Goal: Transaction & Acquisition: Subscribe to service/newsletter

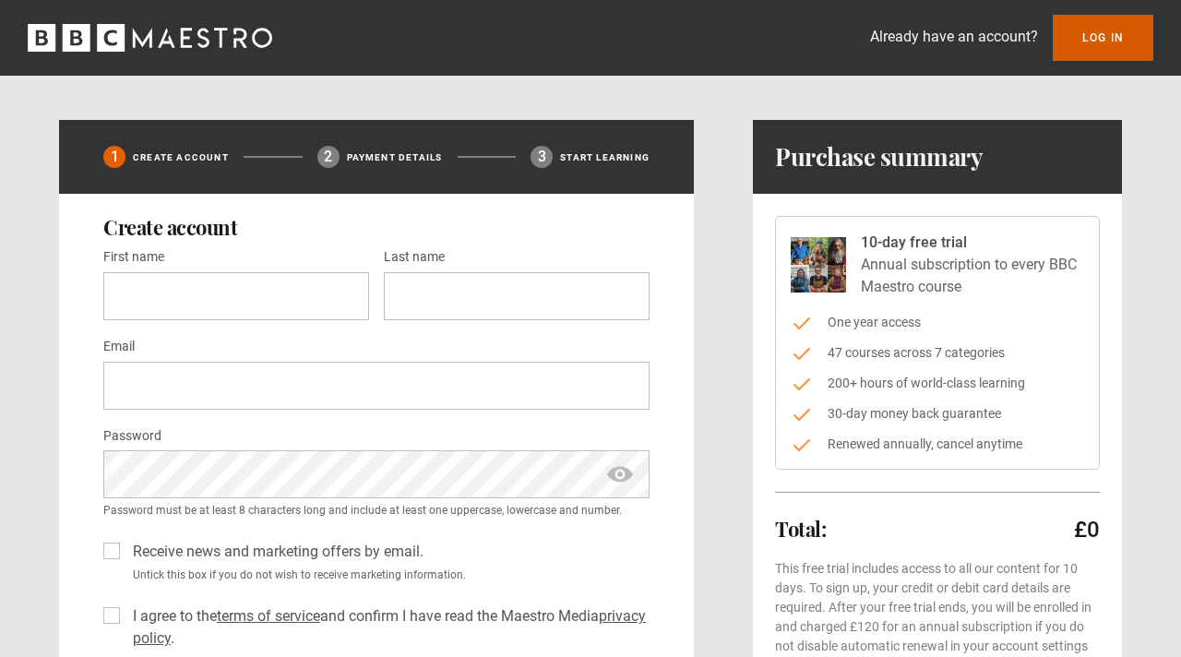
click at [1124, 36] on link "Log In" at bounding box center [1103, 38] width 101 height 46
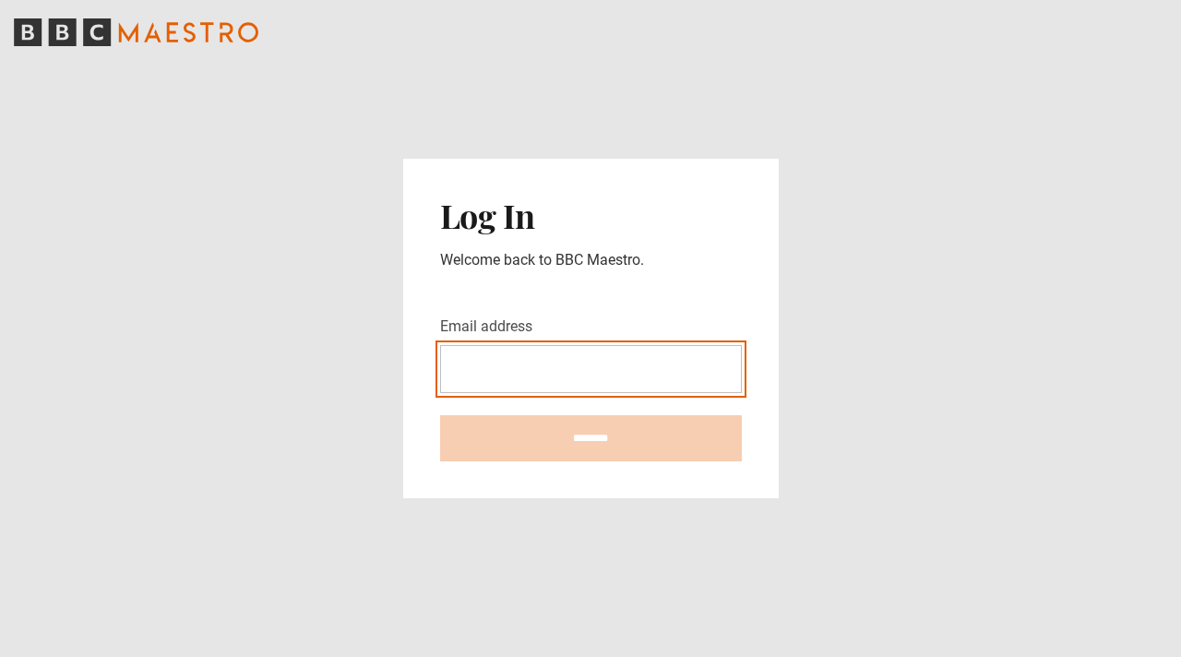
type input "**********"
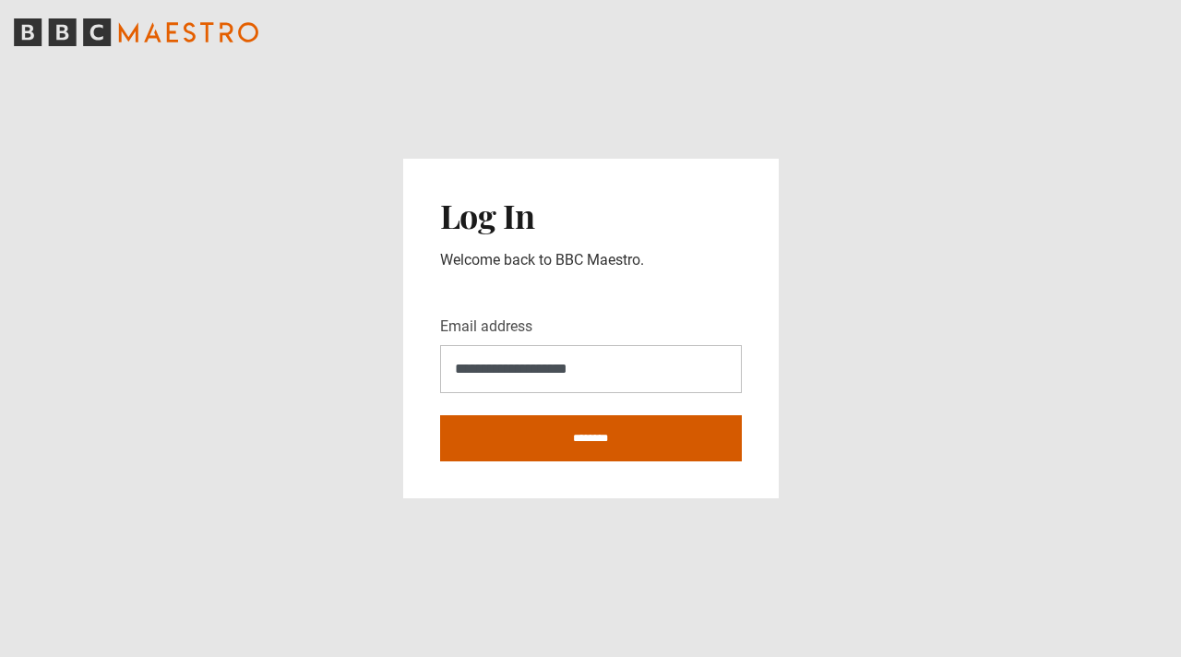
click at [643, 444] on input "********" at bounding box center [591, 438] width 302 height 46
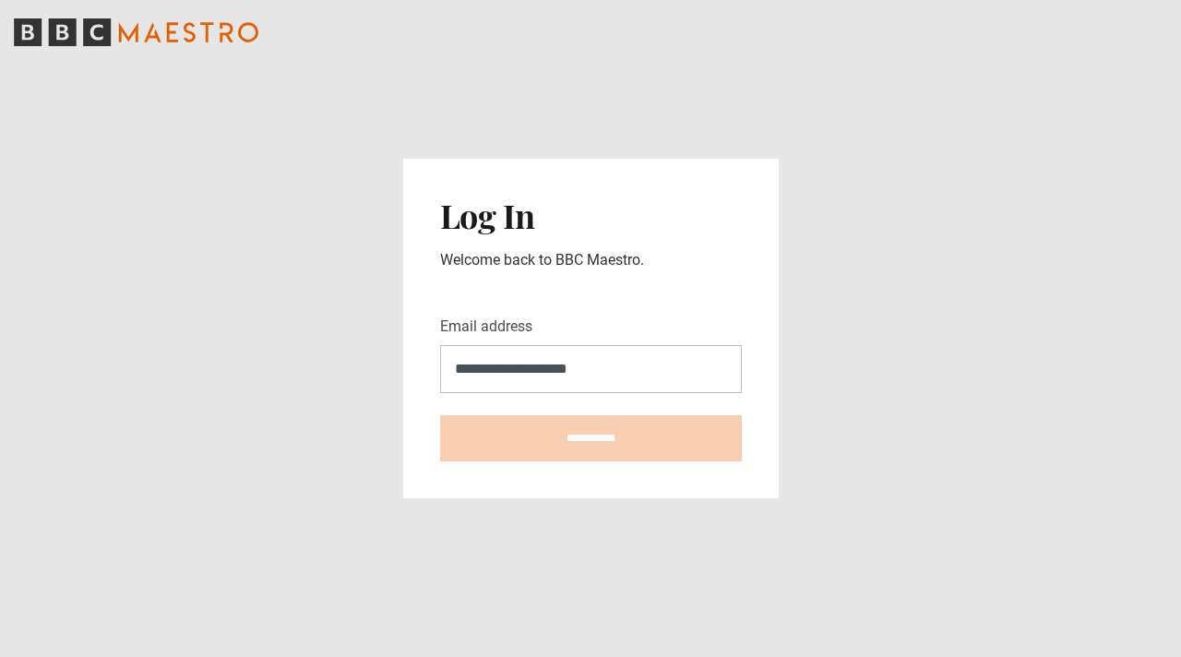
type input "**********"
